Goal: Task Accomplishment & Management: Complete application form

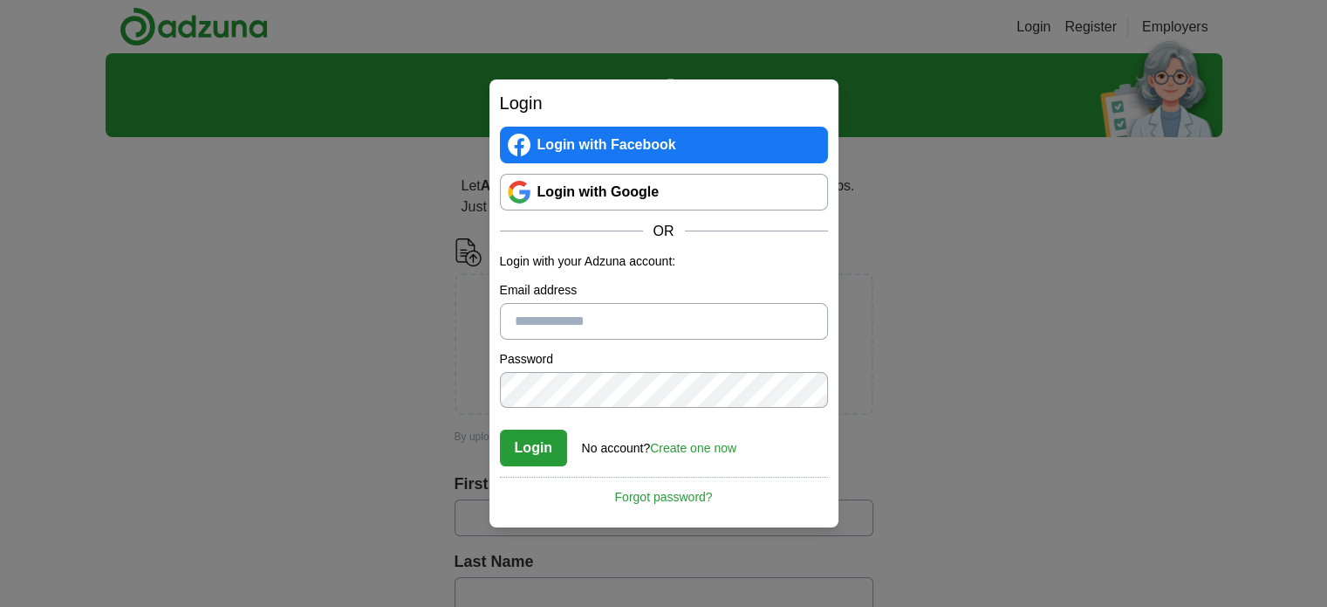
drag, startPoint x: 0, startPoint y: 0, endPoint x: 595, endPoint y: 196, distance: 626.8
click at [595, 196] on link "Login with Google" at bounding box center [664, 192] width 328 height 37
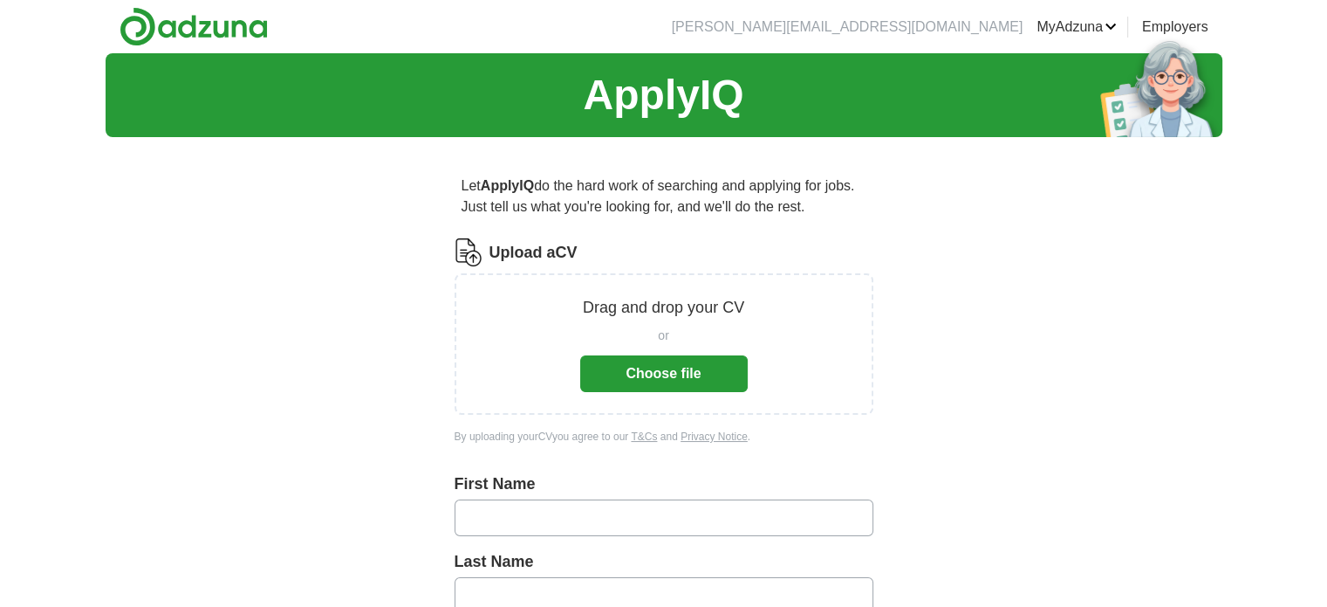
click at [721, 509] on input "text" at bounding box center [664, 517] width 419 height 37
click at [1072, 324] on div "ApplyIQ Let ApplyIQ do the hard work of searching and applying for jobs. Just t…" at bounding box center [664, 614] width 1117 height 1123
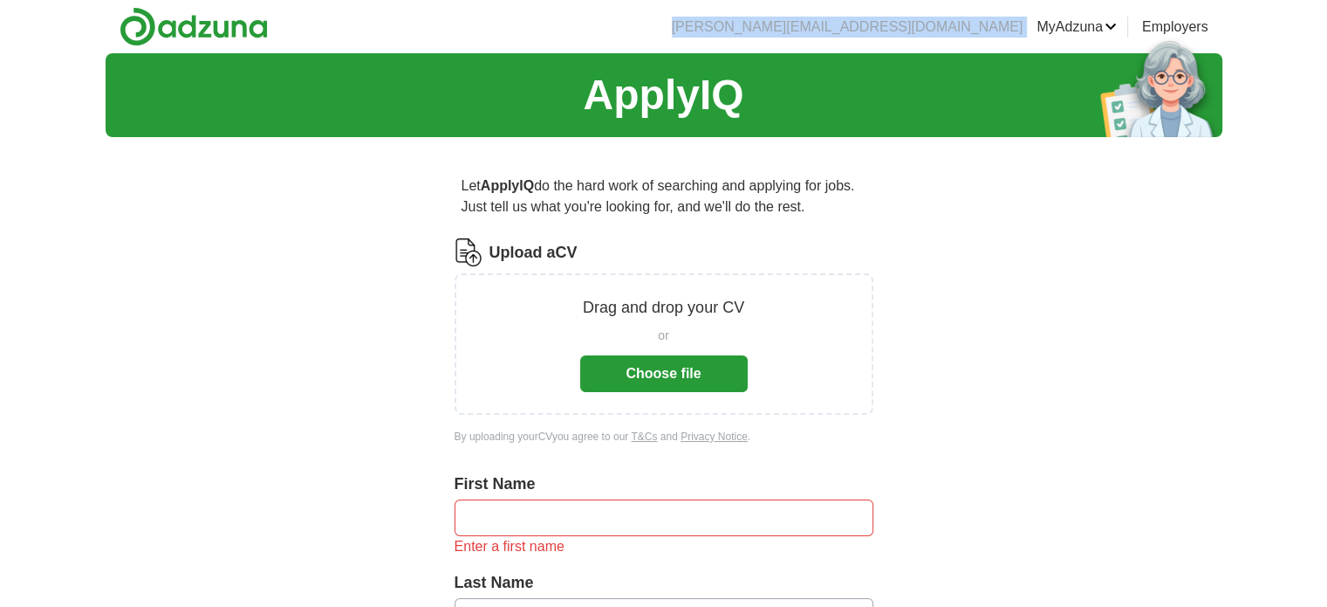
drag, startPoint x: 844, startPoint y: 30, endPoint x: 1030, endPoint y: 31, distance: 185.9
click at [1030, 31] on ul "[PERSON_NAME][EMAIL_ADDRESS][DOMAIN_NAME] [GEOGRAPHIC_DATA] Alerts Favourites C…" at bounding box center [933, 27] width 551 height 21
click at [1208, 235] on div "ApplyIQ Let ApplyIQ do the hard work of searching and applying for jobs. Just t…" at bounding box center [664, 614] width 1117 height 1123
